Goal: Transaction & Acquisition: Download file/media

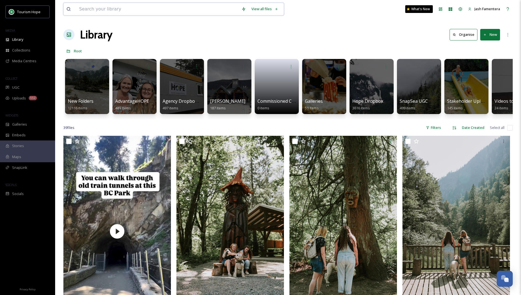
click at [178, 11] on input at bounding box center [157, 9] width 162 height 12
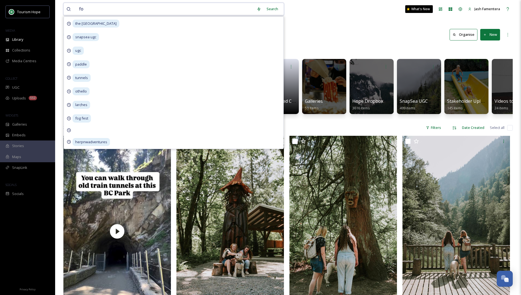
type input "fog"
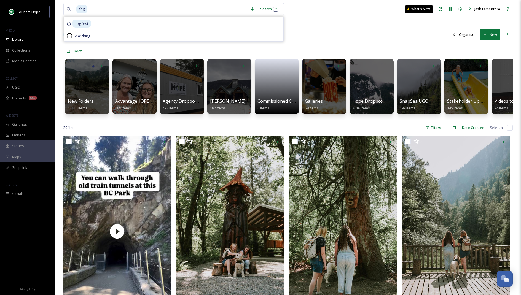
click at [262, 2] on div "fog Search fog fest Searching What's New Jash Famentera" at bounding box center [287, 9] width 449 height 18
click at [264, 6] on div "Search Press Enter to search" at bounding box center [268, 9] width 23 height 11
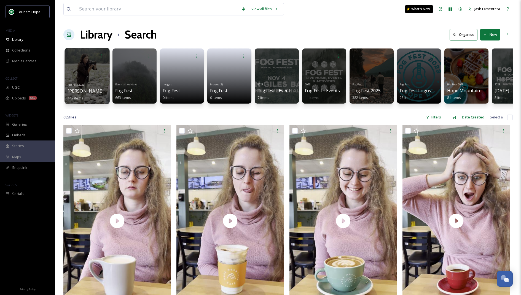
click at [81, 75] on div at bounding box center [86, 76] width 45 height 56
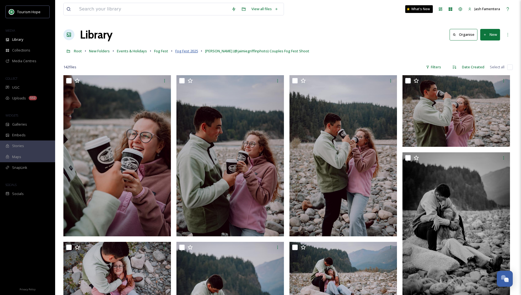
click at [181, 51] on span "Fog Fest 2025" at bounding box center [186, 51] width 23 height 5
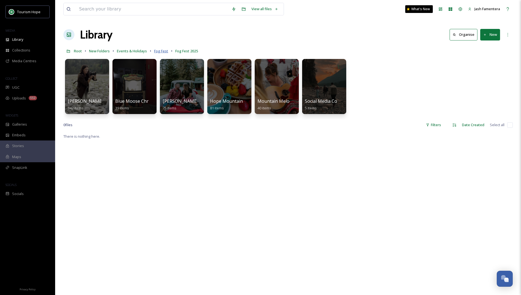
click at [159, 51] on span "Fog Fest" at bounding box center [161, 51] width 14 height 5
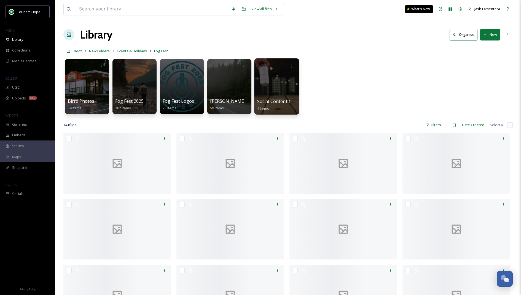
click at [286, 77] on div at bounding box center [276, 86] width 45 height 56
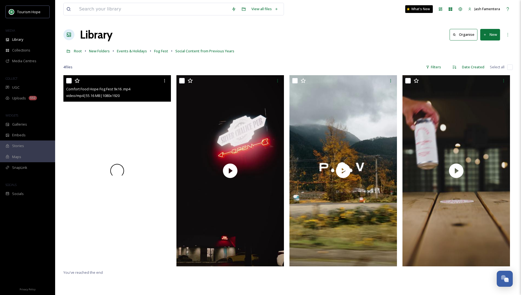
click at [136, 123] on div at bounding box center [116, 170] width 107 height 191
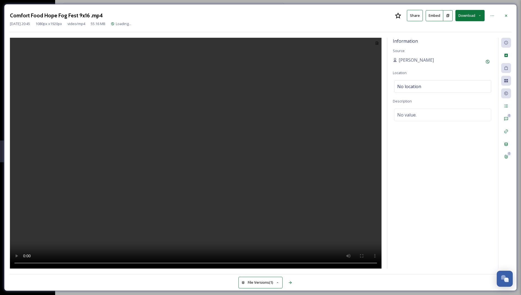
click at [219, 138] on video at bounding box center [195, 153] width 371 height 231
click at [504, 15] on icon at bounding box center [506, 16] width 4 height 4
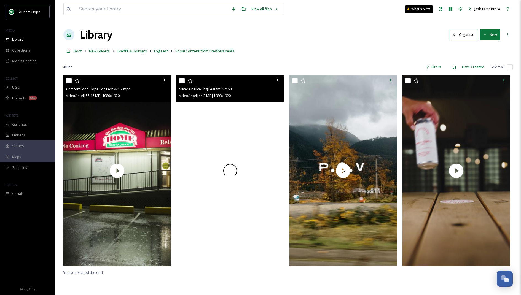
click at [268, 183] on div at bounding box center [229, 170] width 107 height 191
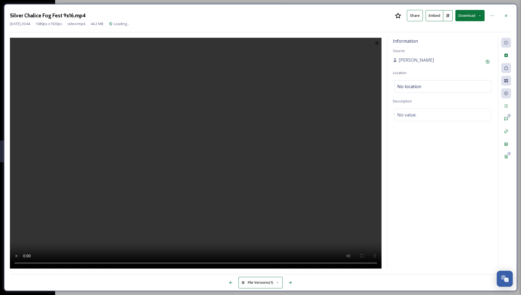
click at [182, 214] on video at bounding box center [195, 153] width 371 height 231
click at [509, 17] on div at bounding box center [506, 16] width 10 height 10
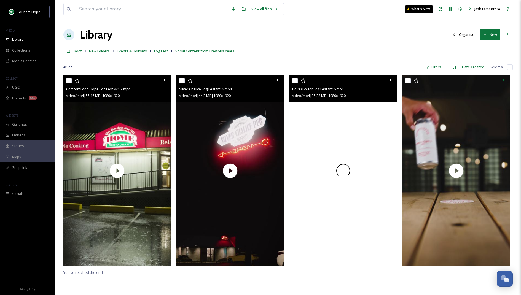
click at [356, 120] on div at bounding box center [342, 170] width 107 height 191
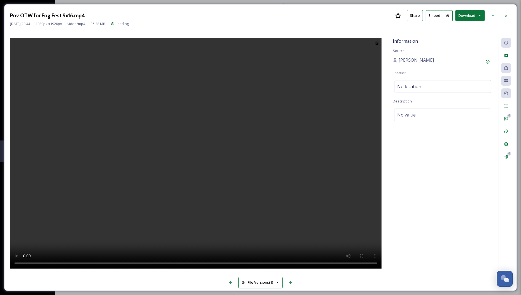
click at [167, 215] on video at bounding box center [195, 153] width 371 height 231
click at [504, 14] on icon at bounding box center [506, 16] width 4 height 4
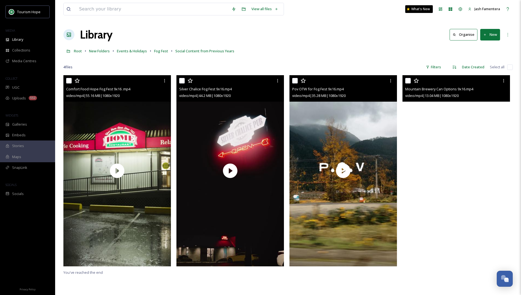
click at [467, 122] on video "Mountain Brewery Can Options 9x16.mp4" at bounding box center [455, 170] width 107 height 191
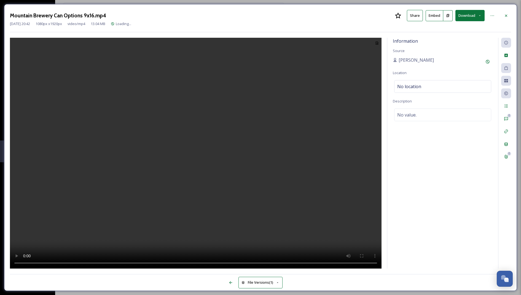
click at [238, 156] on video at bounding box center [195, 153] width 371 height 231
click at [506, 14] on icon at bounding box center [506, 16] width 4 height 4
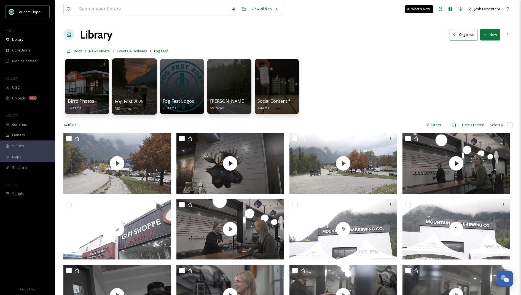
click at [137, 85] on div at bounding box center [134, 86] width 45 height 56
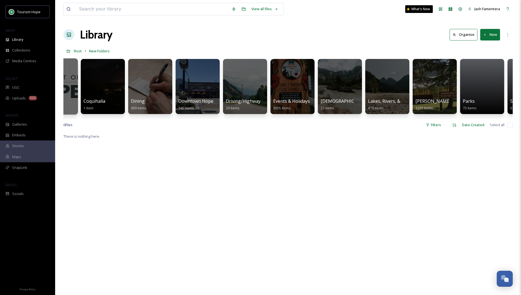
scroll to position [0, 225]
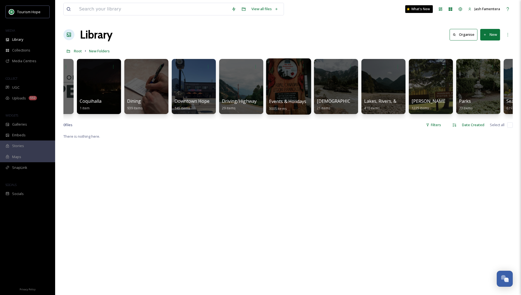
click at [286, 84] on div at bounding box center [288, 86] width 45 height 56
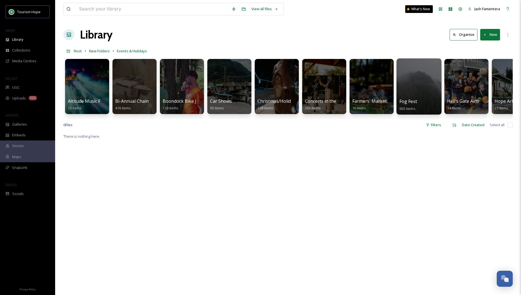
click at [432, 81] on div at bounding box center [418, 86] width 45 height 56
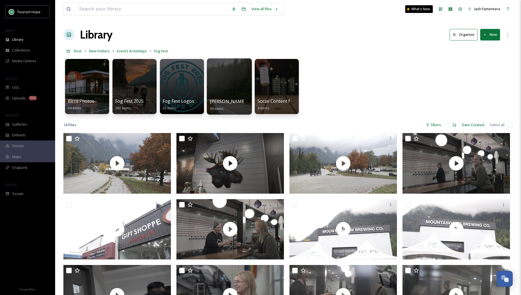
click at [220, 91] on div at bounding box center [229, 86] width 45 height 56
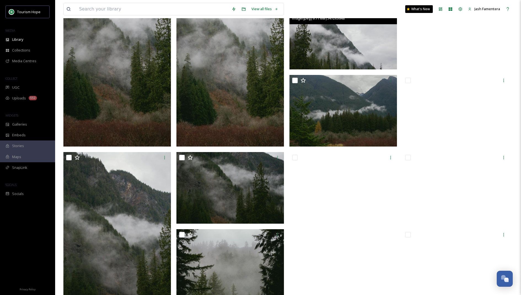
scroll to position [245, 0]
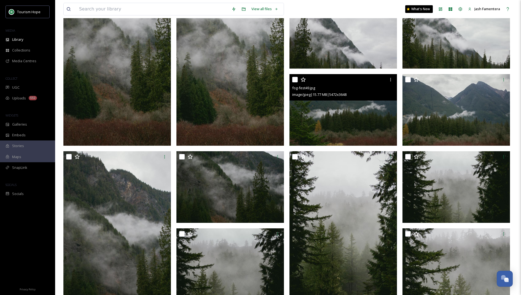
click at [343, 118] on img at bounding box center [342, 110] width 107 height 72
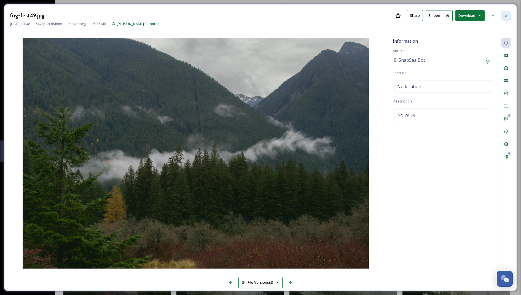
click at [502, 15] on div at bounding box center [506, 16] width 10 height 10
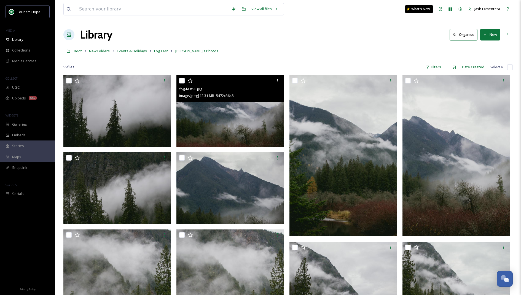
click at [243, 120] on img at bounding box center [229, 111] width 107 height 72
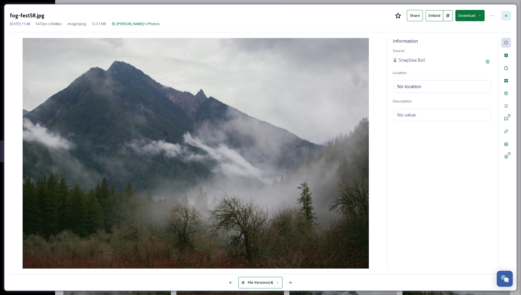
click at [502, 15] on div at bounding box center [506, 16] width 10 height 10
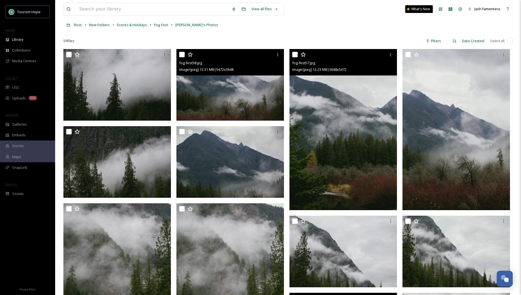
scroll to position [44, 0]
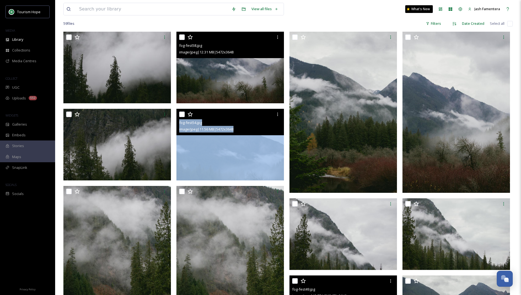
drag, startPoint x: 283, startPoint y: 119, endPoint x: 244, endPoint y: 141, distance: 44.8
click at [244, 141] on div "fog-fest54.jpg image/jpeg | 11.56 MB | 5472 x 3648" at bounding box center [229, 145] width 107 height 72
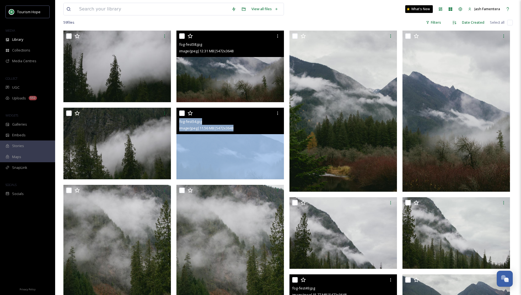
click at [244, 148] on img at bounding box center [229, 144] width 107 height 72
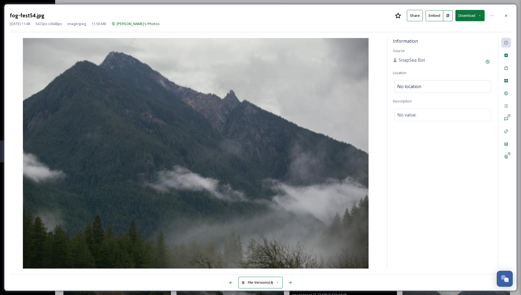
click at [511, 17] on div "fog-fest54.jpg Share Embed Download [DATE] 11:48 5472 px x 3648 px image/jpeg 1…" at bounding box center [260, 147] width 513 height 287
click at [509, 16] on div at bounding box center [506, 16] width 10 height 10
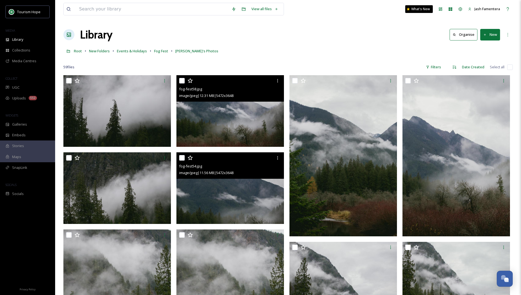
click at [251, 114] on img at bounding box center [229, 111] width 107 height 72
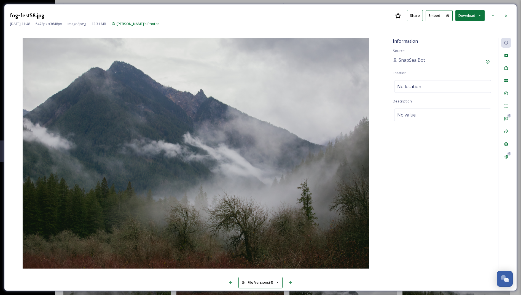
click at [465, 15] on button "Download" at bounding box center [469, 15] width 29 height 11
click at [448, 36] on span "Download Large (2000 x 1333)" at bounding box center [453, 38] width 49 height 5
